Goal: Task Accomplishment & Management: Manage account settings

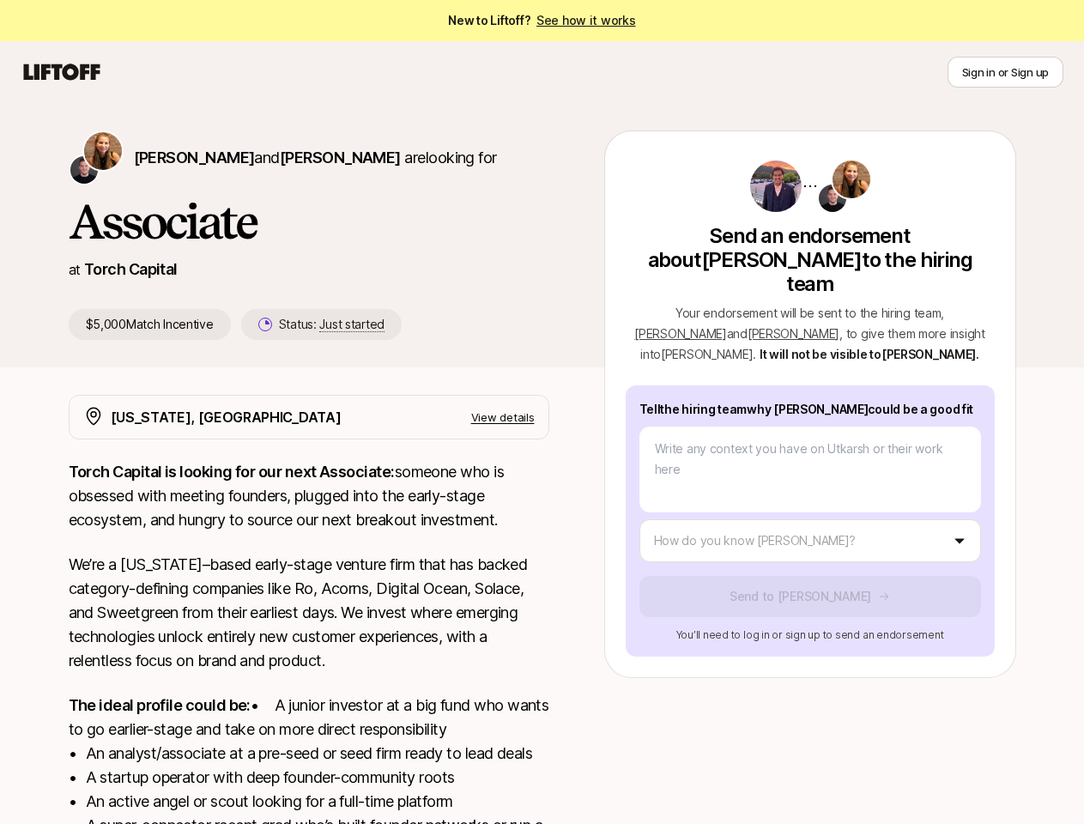
click at [62, 72] on icon at bounding box center [62, 72] width 82 height 24
click at [1005, 72] on button "Sign in or Sign up" at bounding box center [1006, 72] width 116 height 31
type textarea "x"
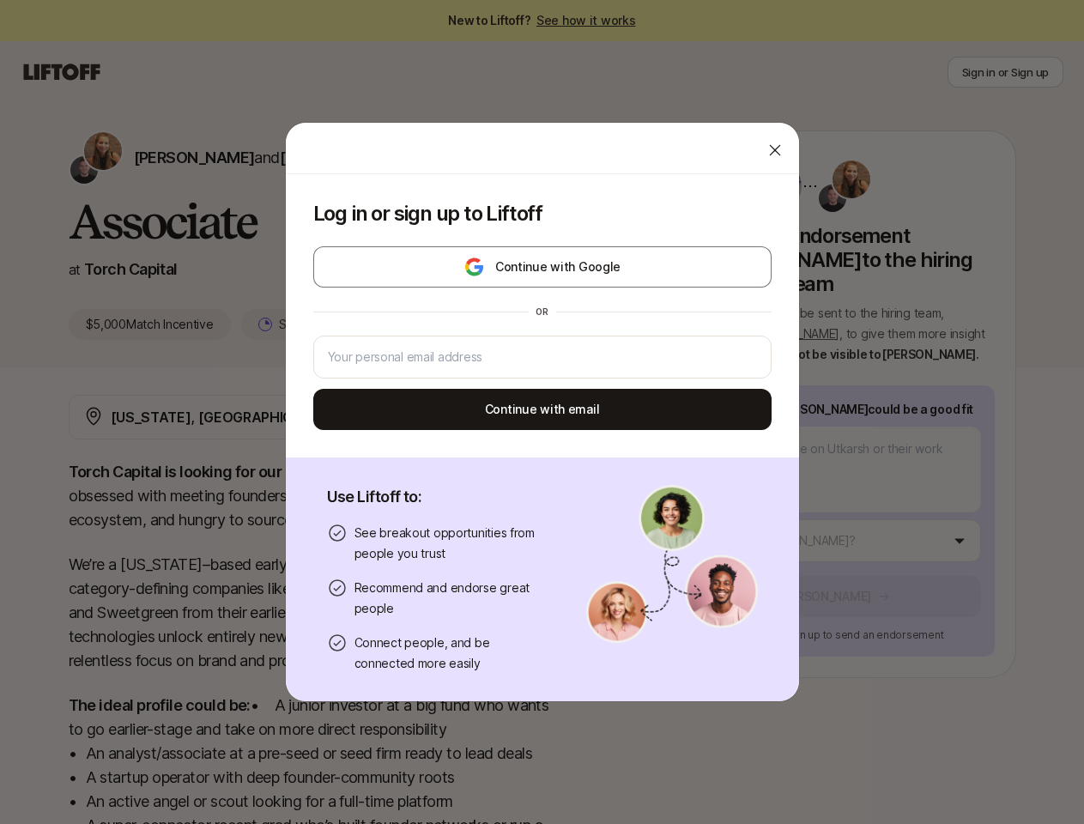
click at [155, 157] on div "Log in or sign up to Liftoff Continue with Google or Continue with email Use Li…" at bounding box center [542, 412] width 1084 height 580
click at [297, 157] on div at bounding box center [542, 149] width 513 height 52
click at [303, 325] on div "Log in or sign up to Liftoff Continue with Google or Continue with email" at bounding box center [542, 315] width 513 height 283
click at [955, 288] on div "Log in or sign up to Liftoff Continue with Google or Continue with email Use Li…" at bounding box center [542, 412] width 1084 height 580
click at [706, 309] on div "or" at bounding box center [542, 311] width 458 height 27
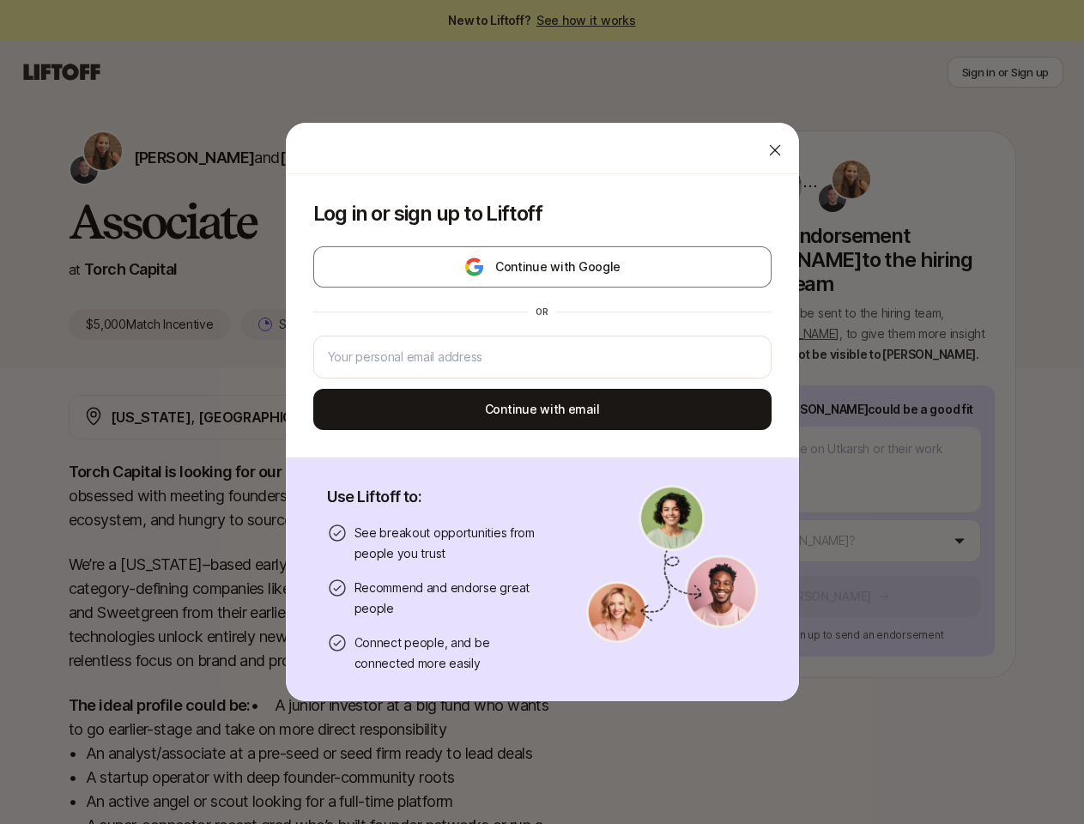
click at [831, 517] on div "Log in or sign up to Liftoff Continue with Google or Continue with email Use Li…" at bounding box center [542, 412] width 1084 height 580
click at [524, 417] on button "Continue with email" at bounding box center [542, 409] width 458 height 41
